Goal: Find specific page/section: Find specific page/section

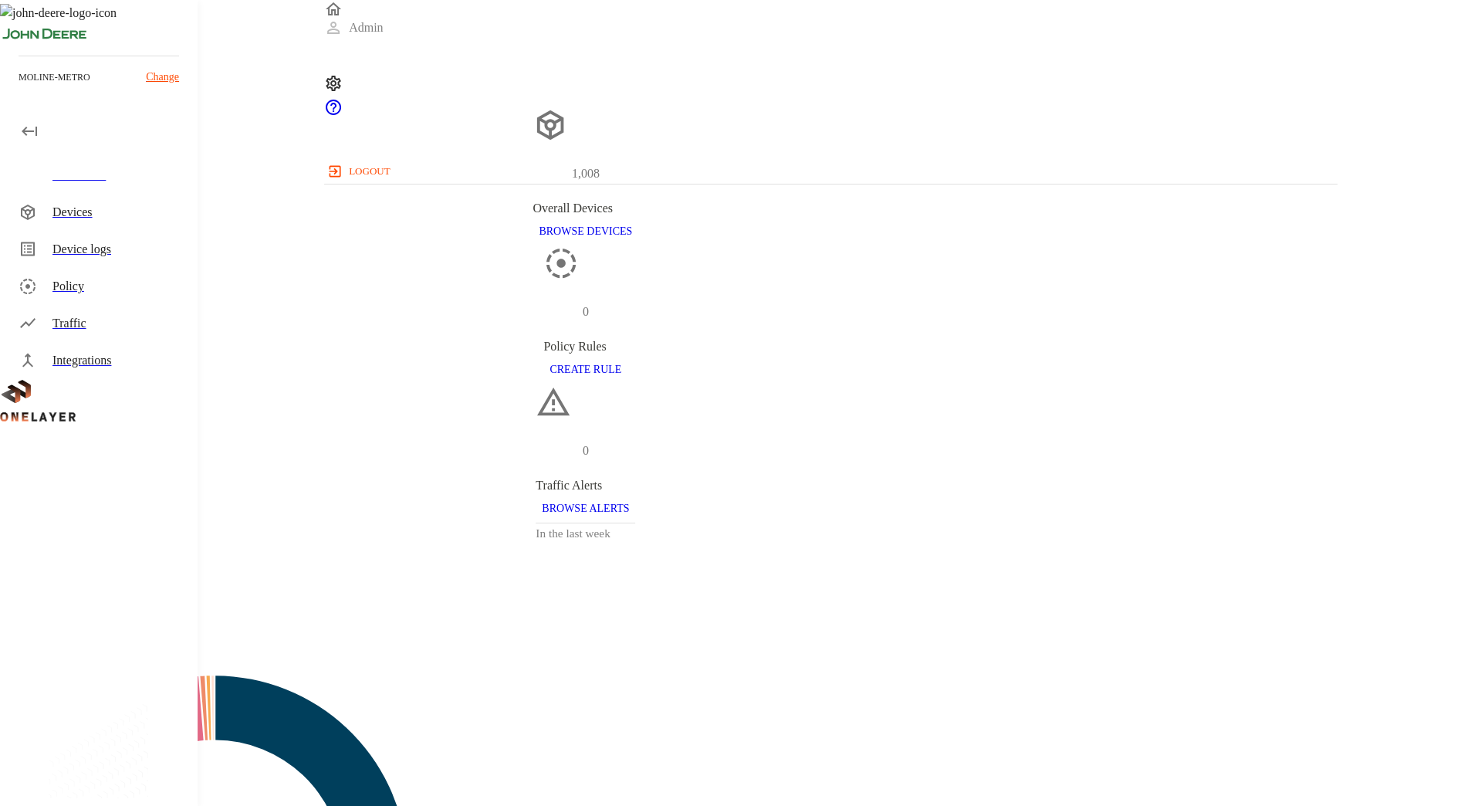
click at [168, 73] on p "Change" at bounding box center [162, 77] width 33 height 16
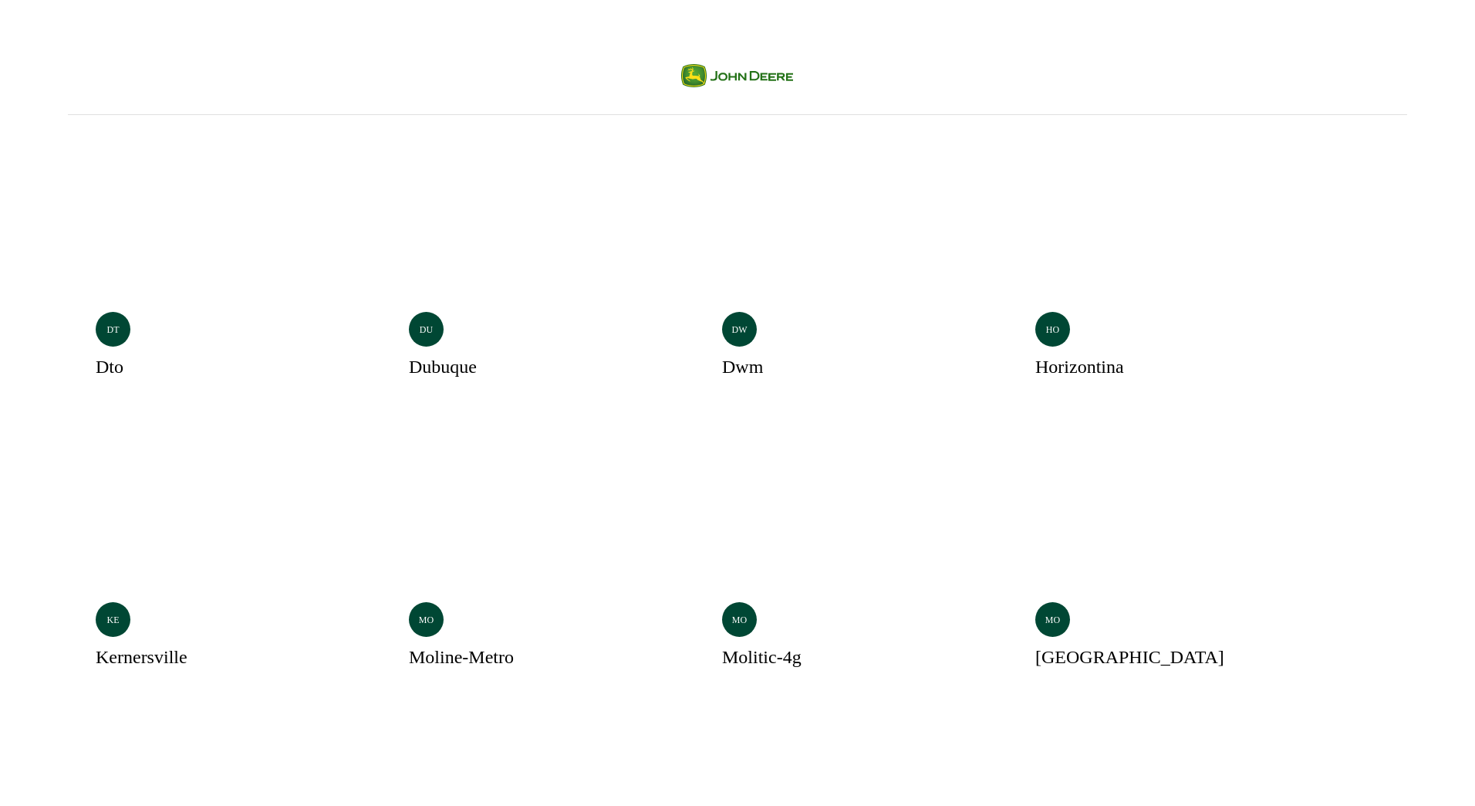
click at [774, 366] on div "dt dto du dubuque dw dwm ho horizontina ke kernersville Selected mo moline-metr…" at bounding box center [738, 572] width 1340 height 914
drag, startPoint x: 444, startPoint y: 2, endPoint x: 238, endPoint y: 110, distance: 232.3
click at [238, 115] on div "dt dto du dubuque dw dwm ho horizontina ke kernersville Selected mo moline-metr…" at bounding box center [738, 572] width 1340 height 914
click at [243, 238] on div "dt dto" at bounding box center [215, 282] width 295 height 272
click at [694, 185] on div "dw dwm" at bounding box center [841, 282] width 295 height 272
